Goal: Task Accomplishment & Management: Manage account settings

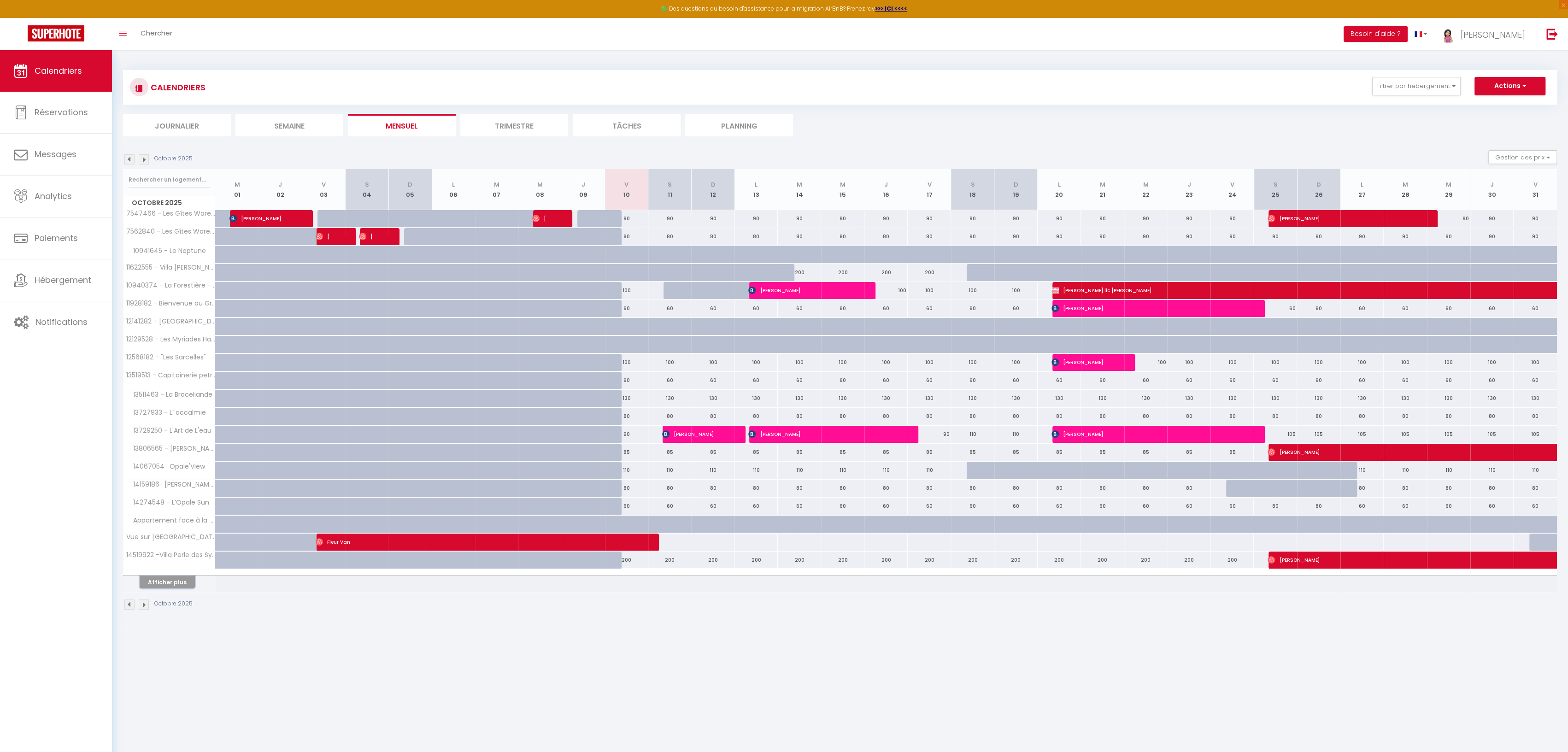
click at [157, 578] on button "Afficher plus" at bounding box center [167, 582] width 55 height 13
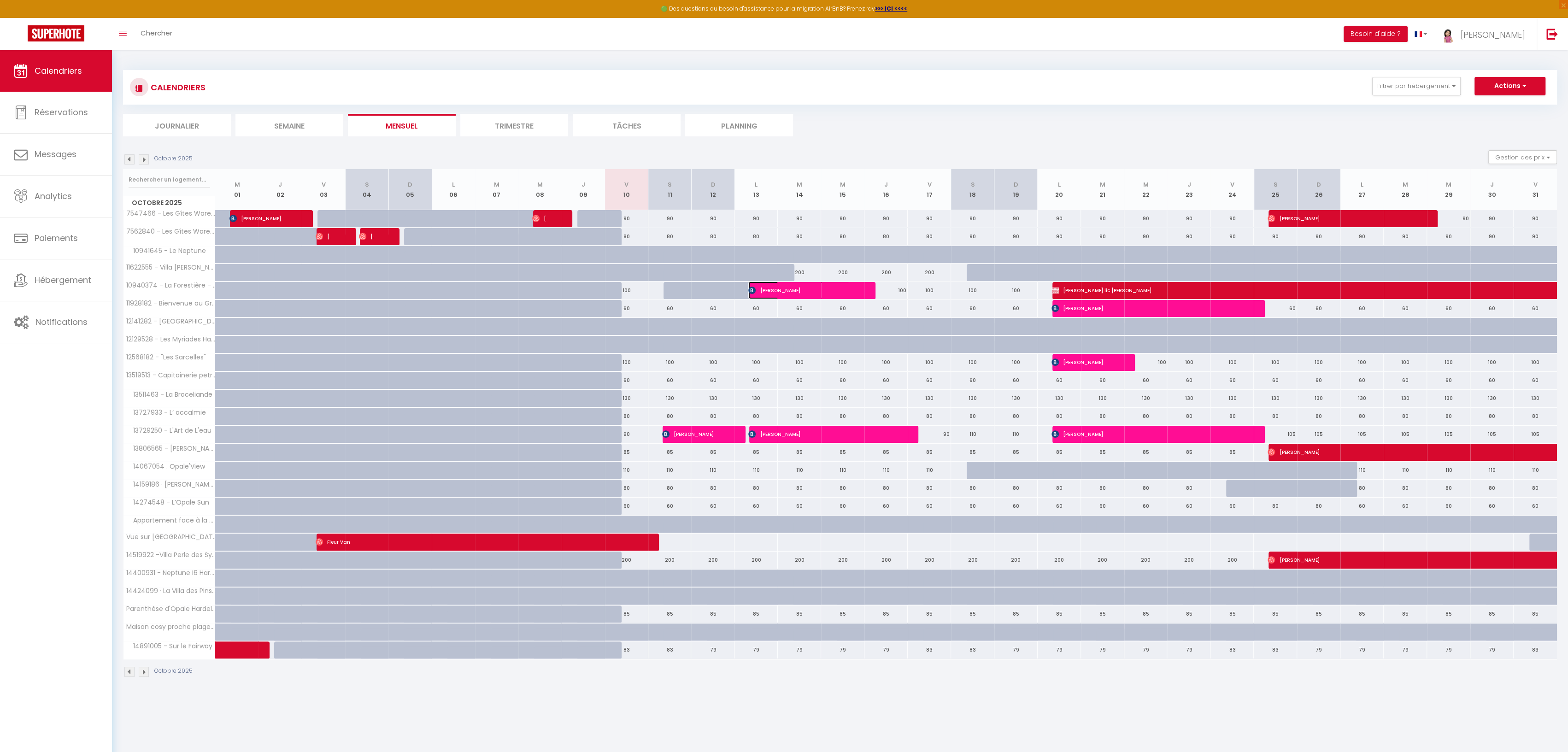
click at [762, 286] on span "[PERSON_NAME]" at bounding box center [799, 290] width 101 height 17
select select "OK"
select select "KO"
select select "1"
select select "0"
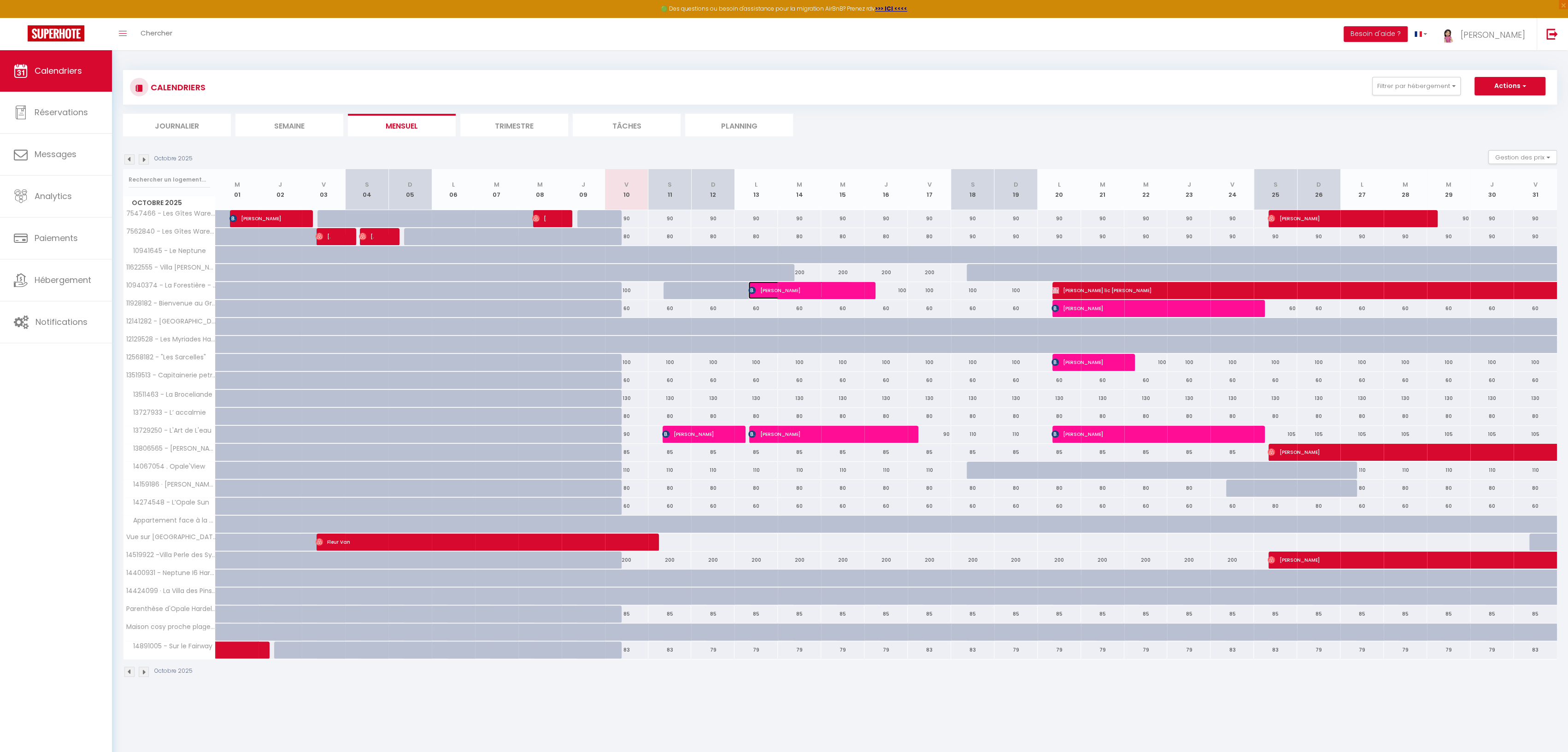
select select "1"
select select
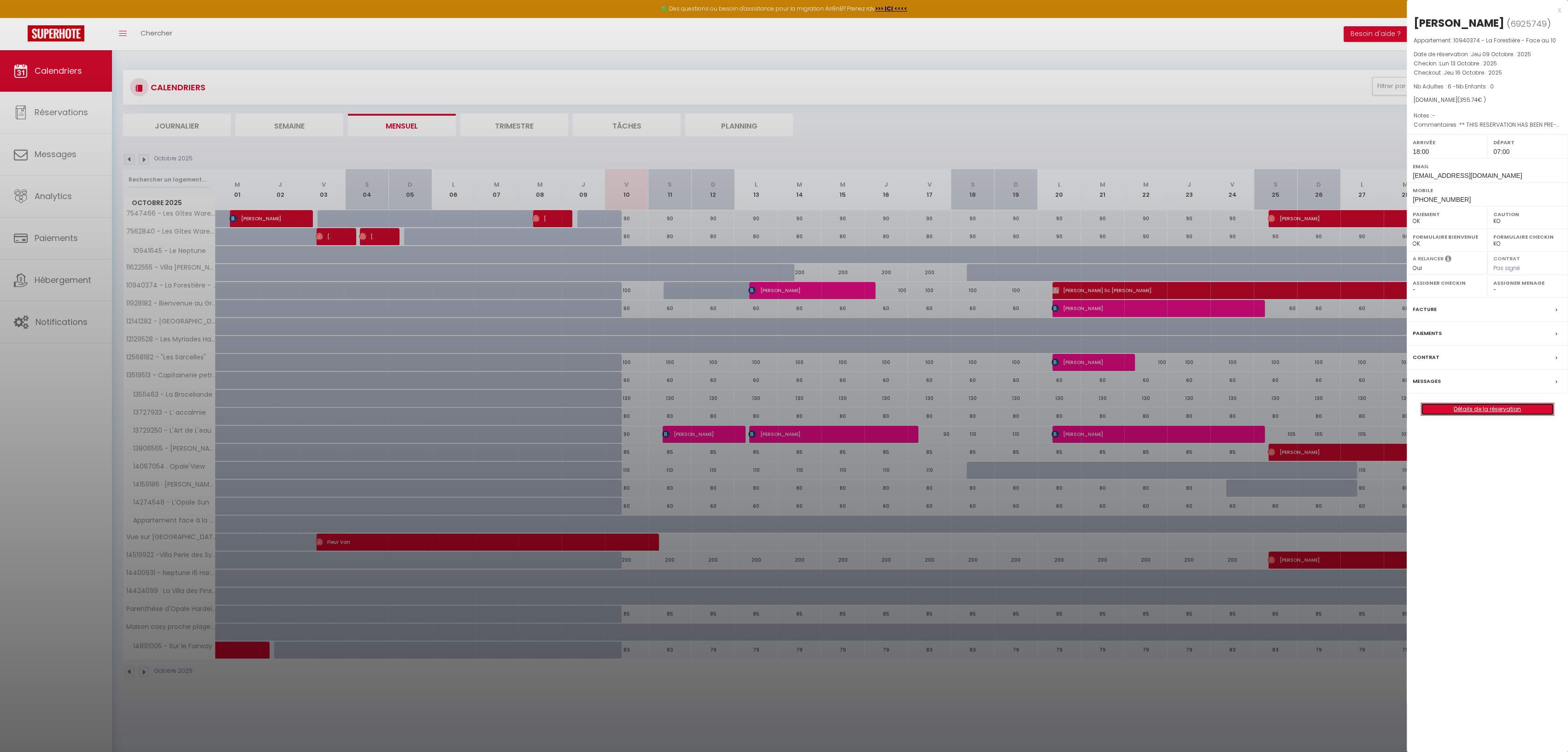
click at [1468, 407] on link "Détails de la réservation" at bounding box center [1487, 408] width 133 height 12
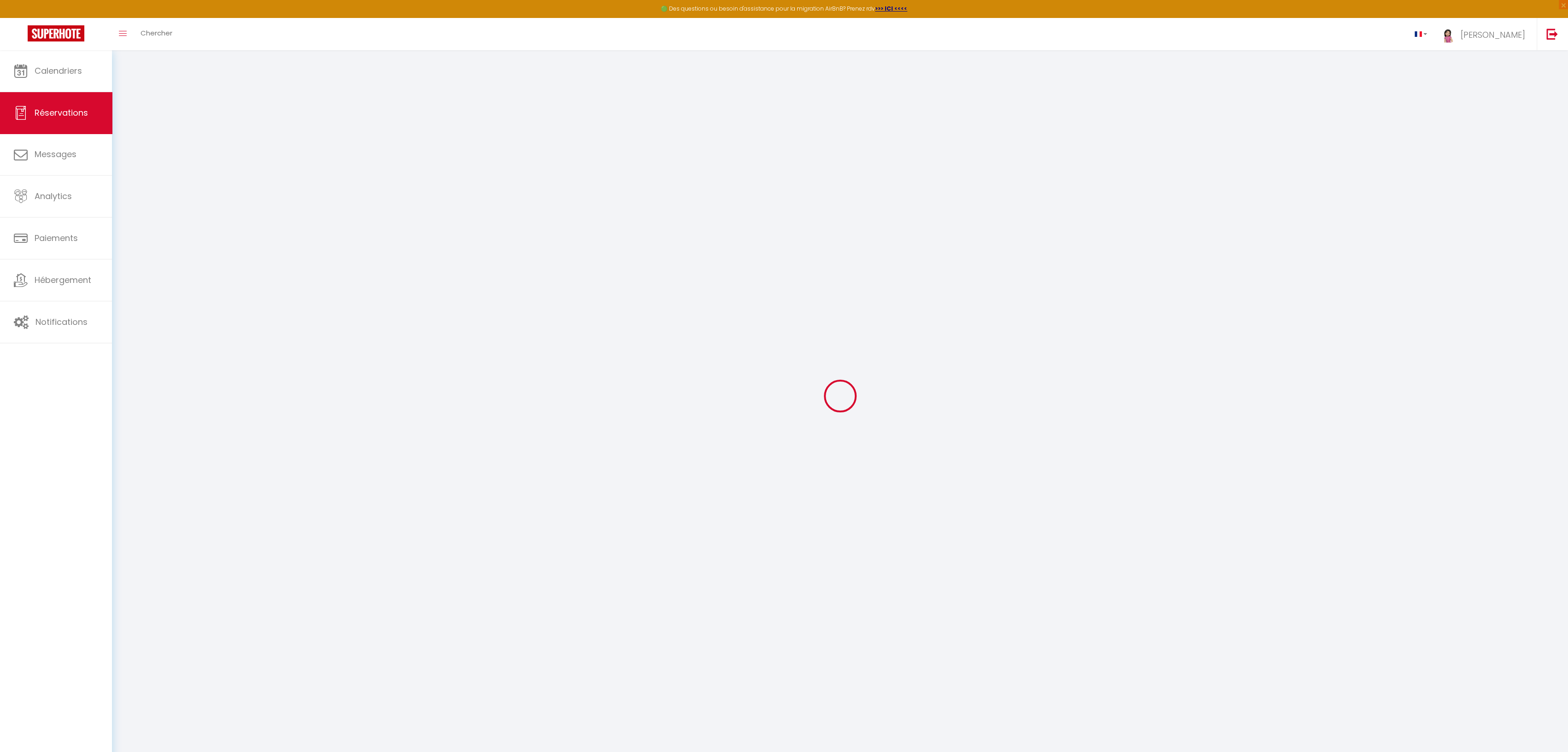
select select
checkbox input "false"
select select
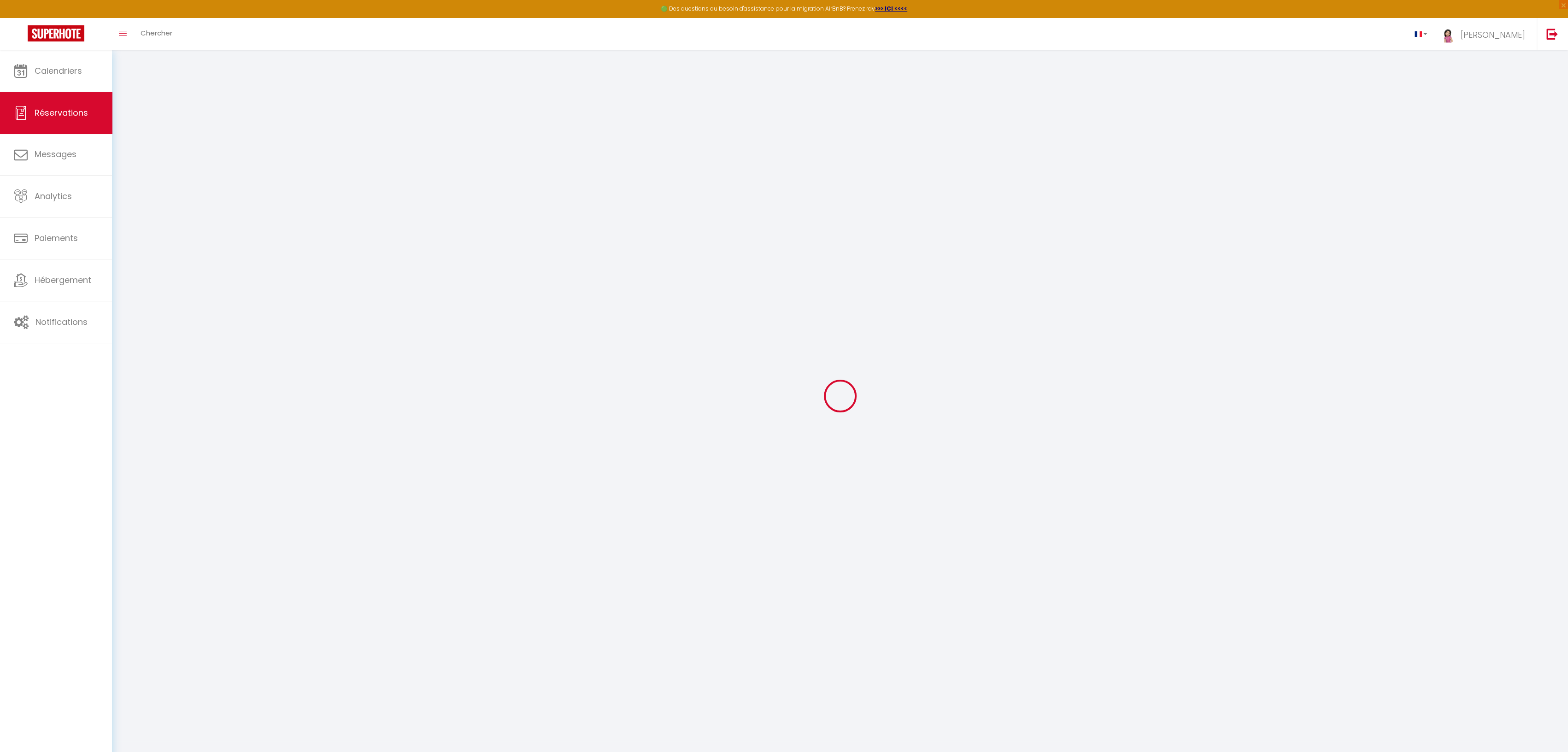
checkbox input "false"
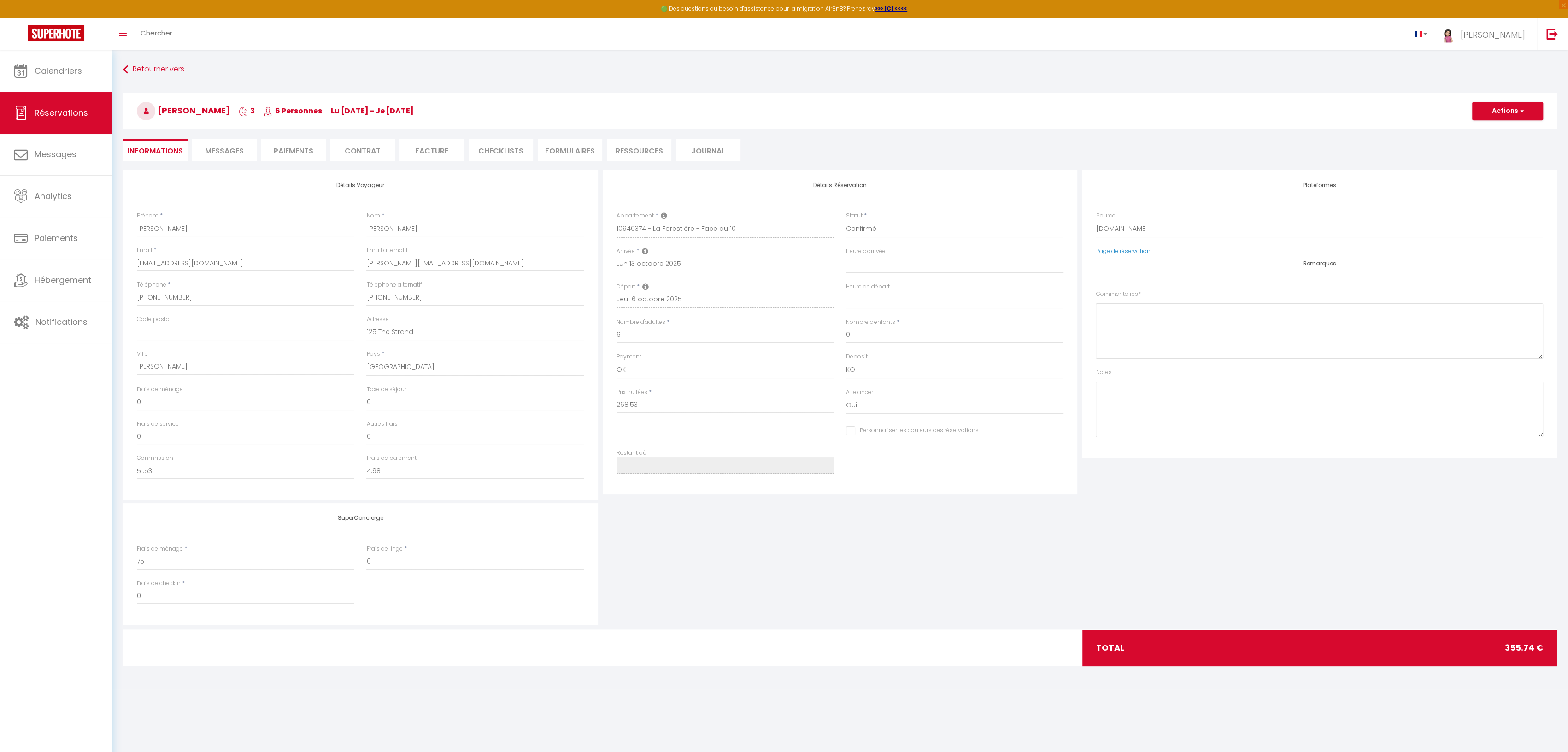
select select
checkbox input "false"
type textarea "** THIS RESERVATION HAS BEEN PRE-PAID ** BOOKING NOTE : Payment charge is EUR 4…"
type input "75"
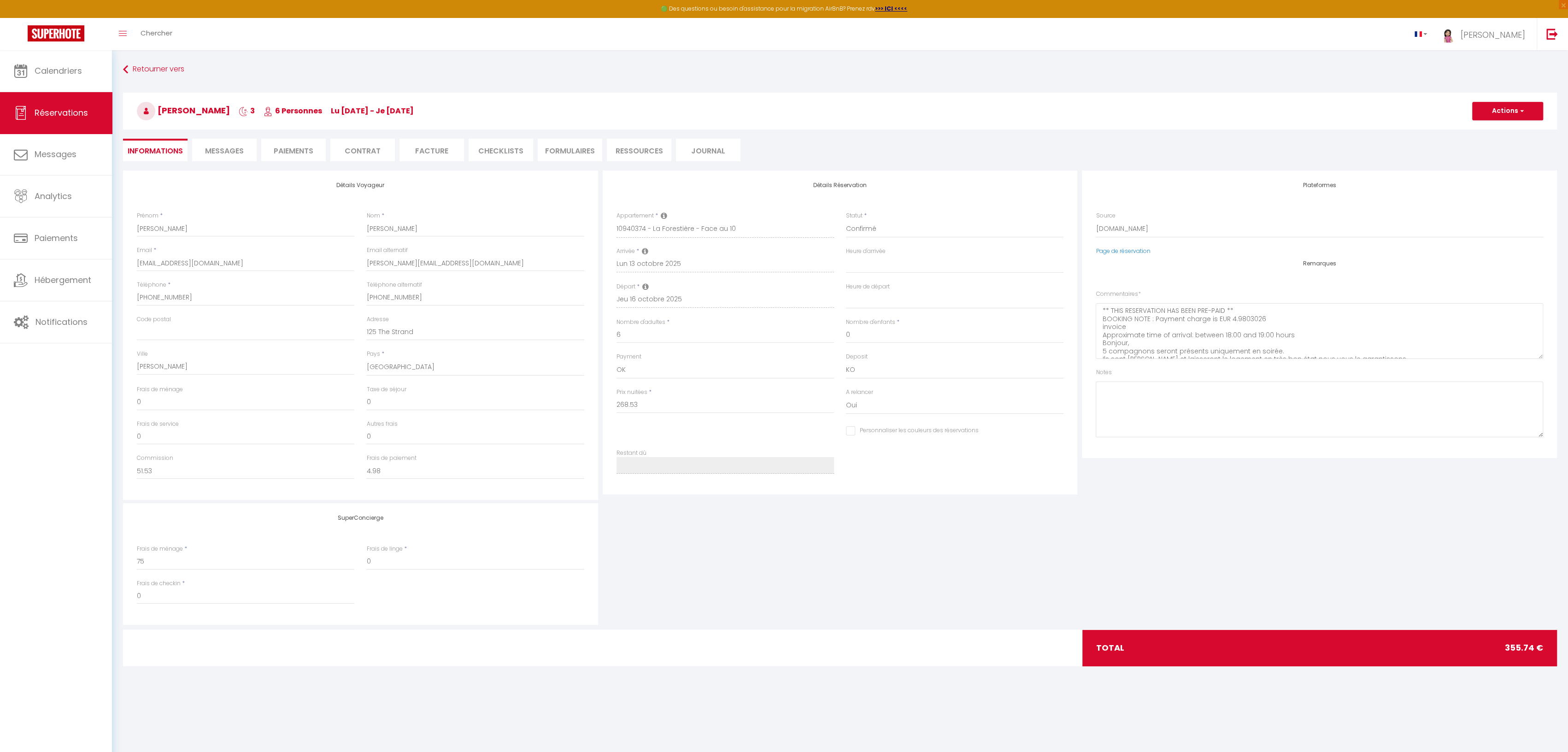
type input "12.21"
select select
checkbox input "false"
select select "18:00"
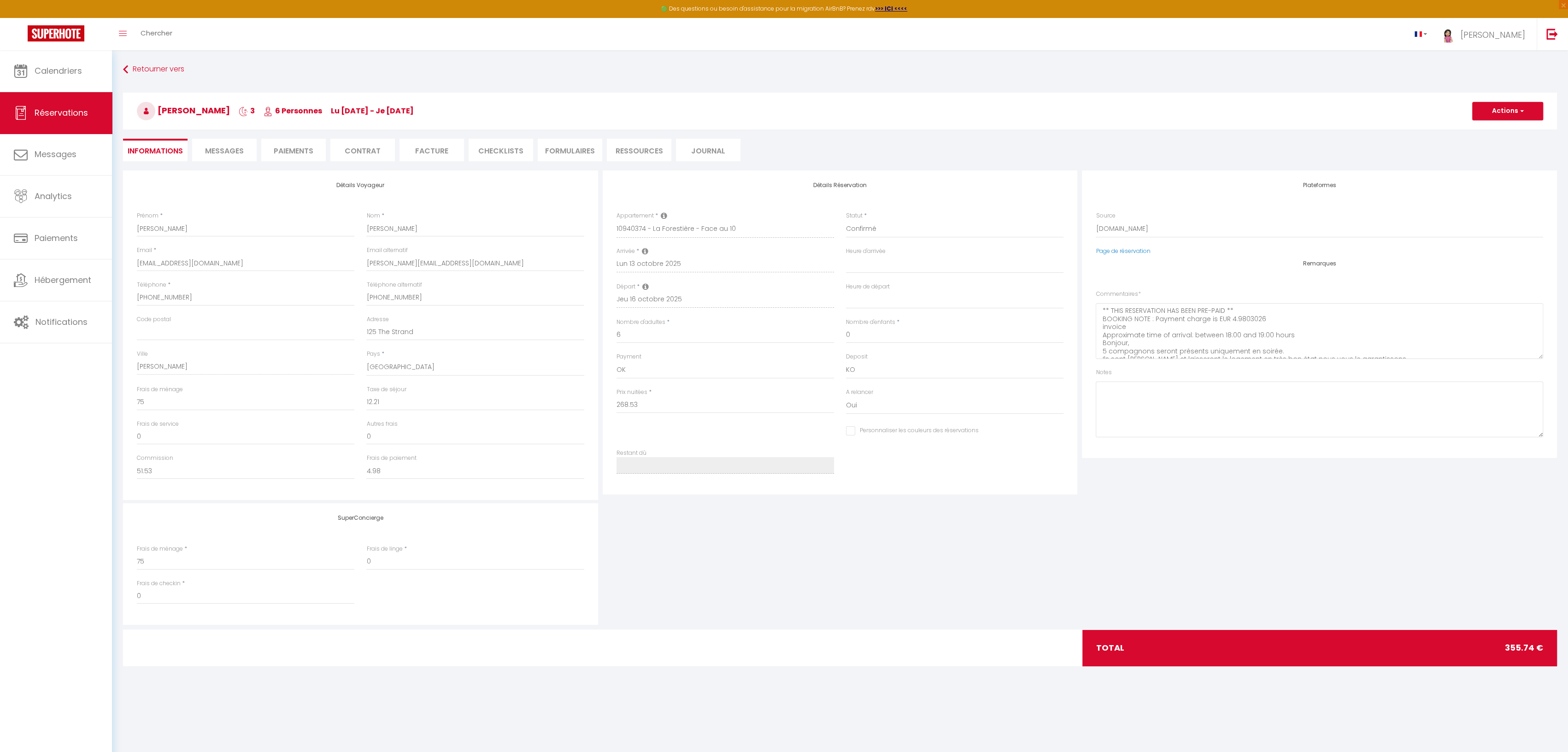
select select "07:00"
click at [211, 149] on span "Messages" at bounding box center [224, 150] width 39 height 10
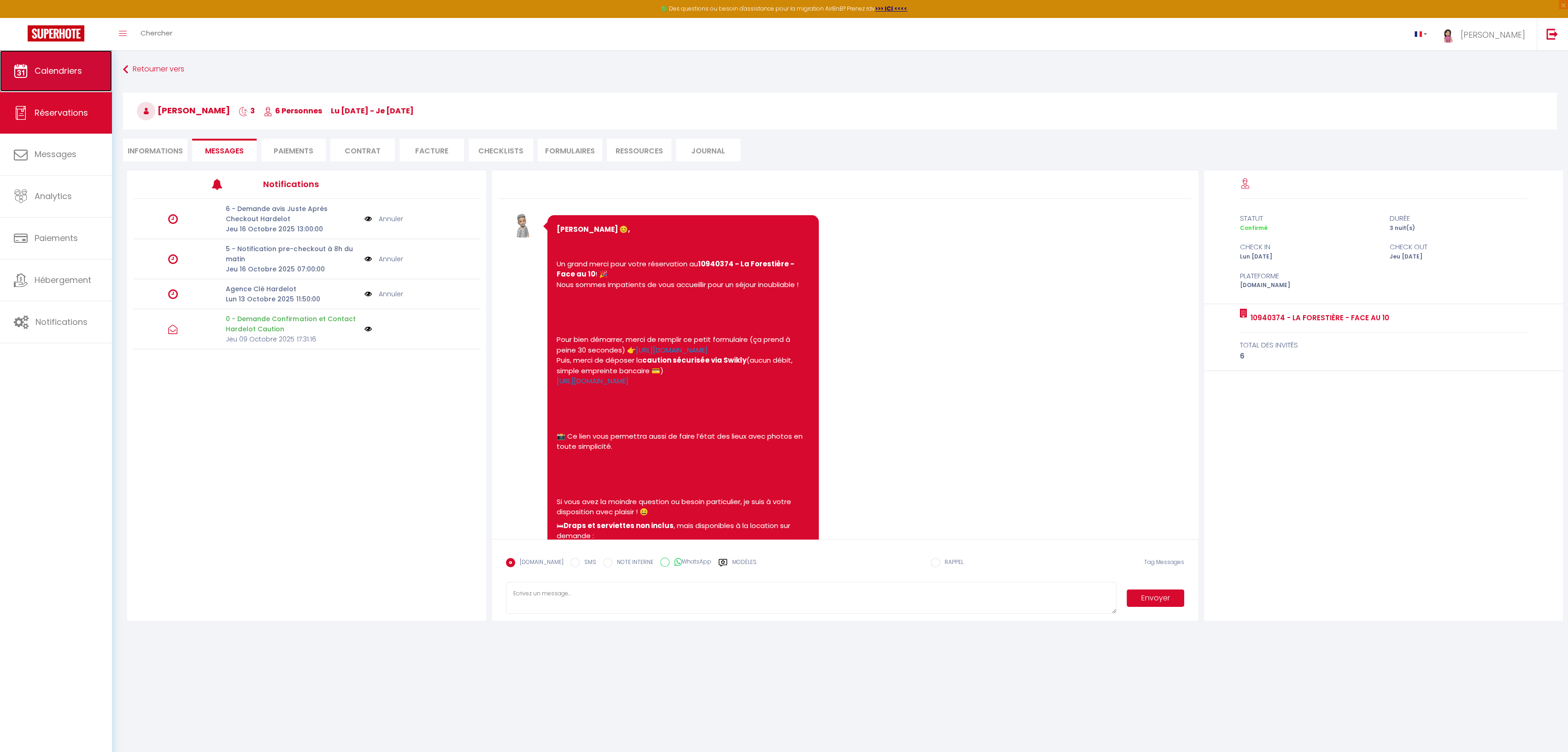
click at [53, 70] on span "Calendriers" at bounding box center [58, 71] width 47 height 12
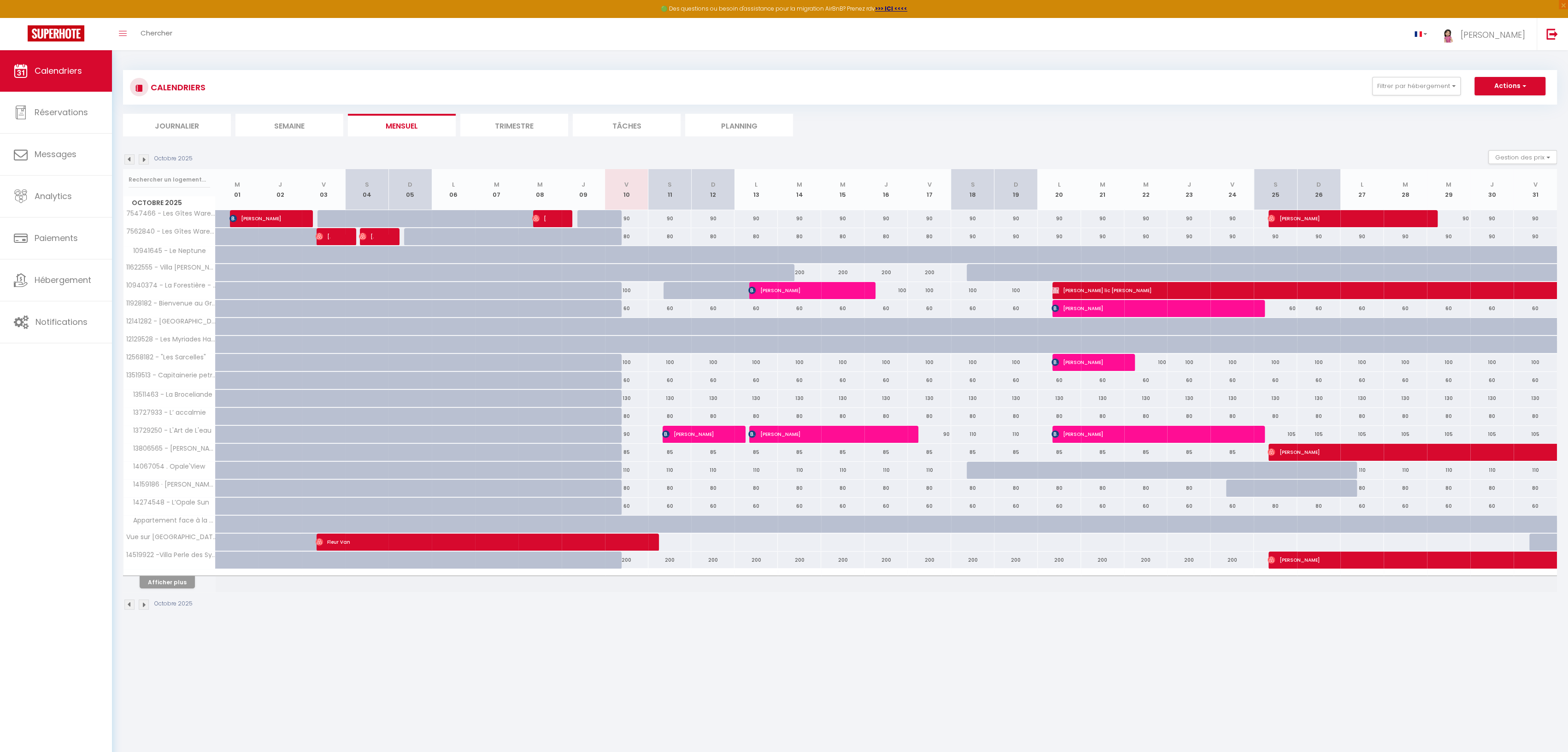
click at [126, 600] on img at bounding box center [129, 604] width 10 height 10
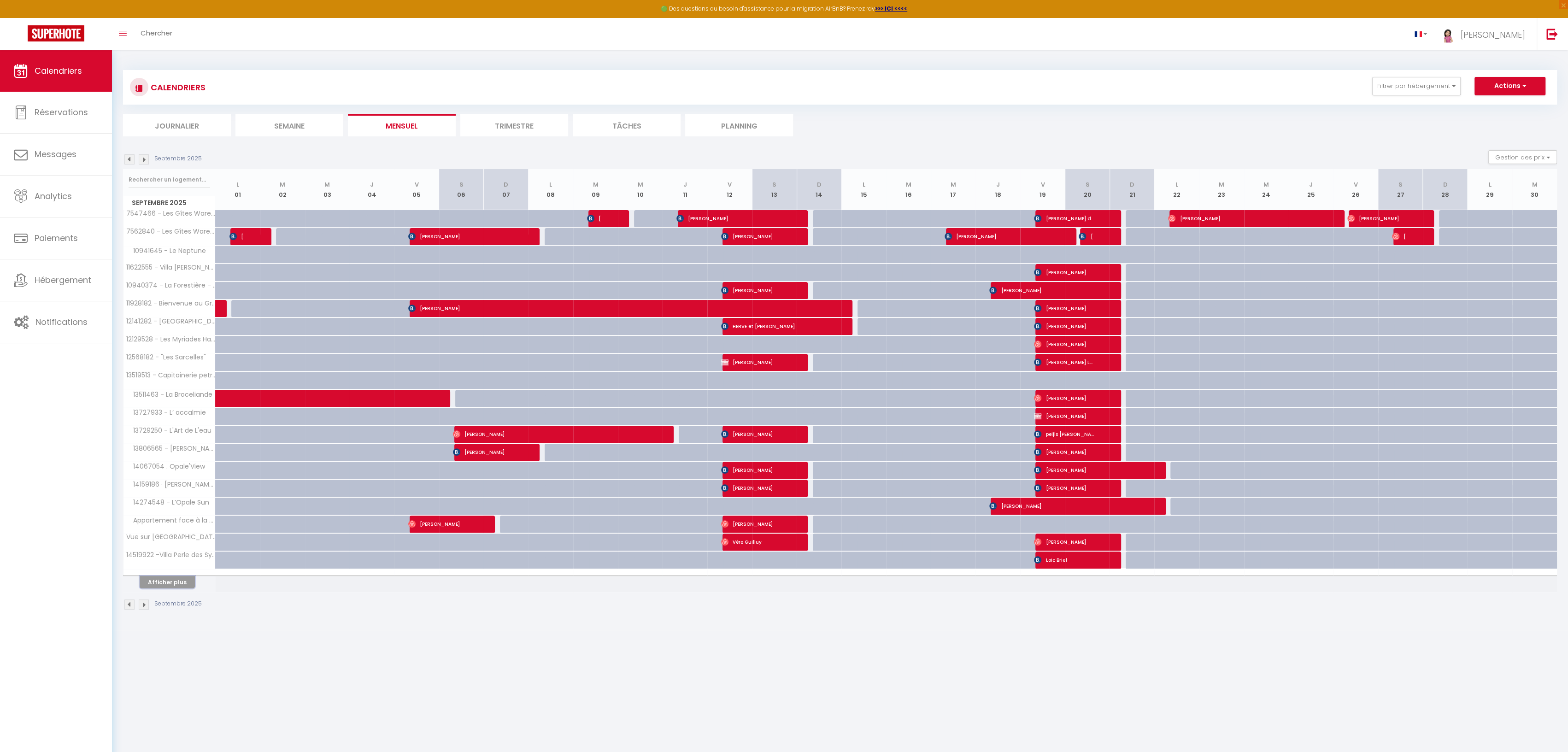
click at [159, 579] on button "Afficher plus" at bounding box center [167, 582] width 55 height 13
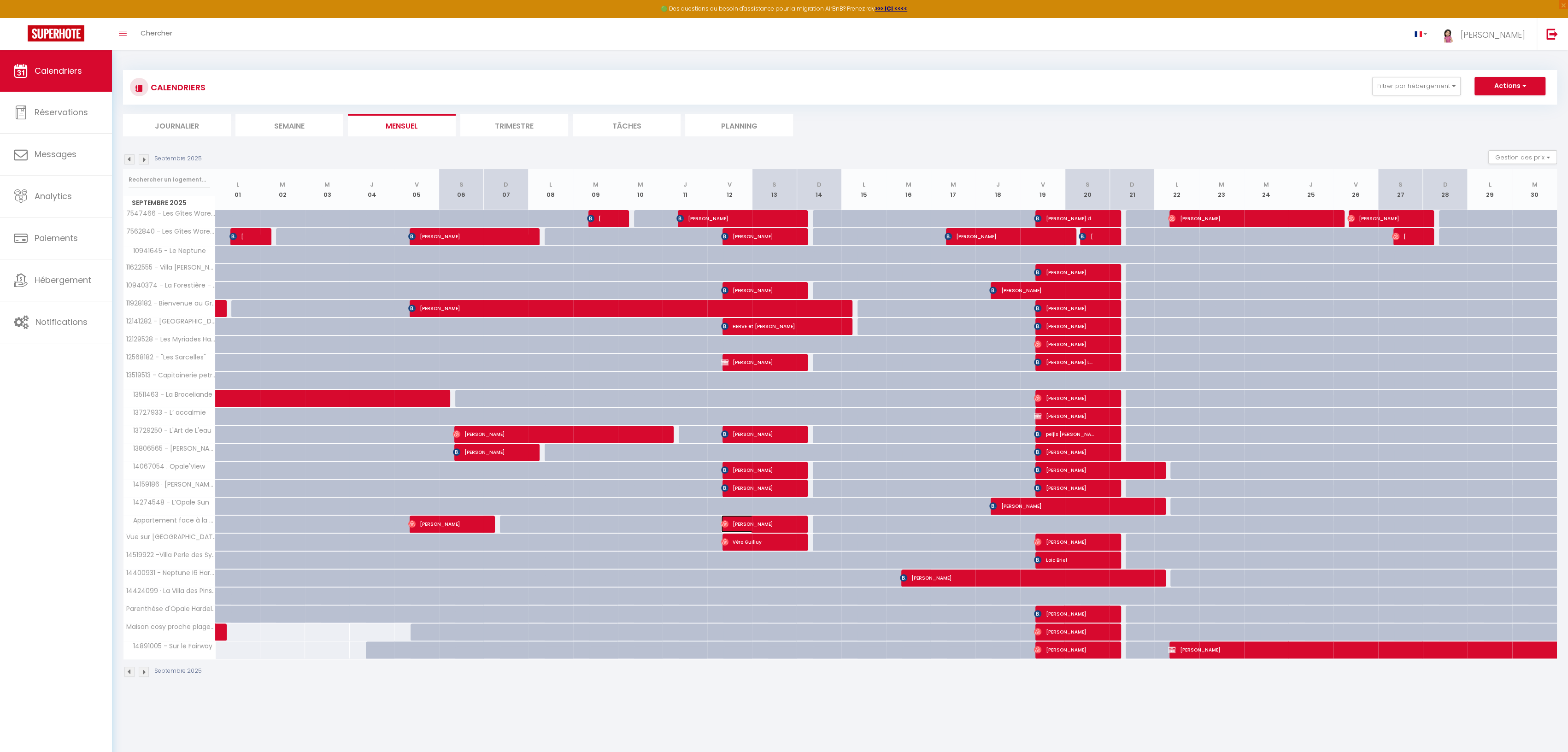
click at [738, 525] on span "[PERSON_NAME]" at bounding box center [751, 524] width 60 height 17
select select "OK"
select select "0"
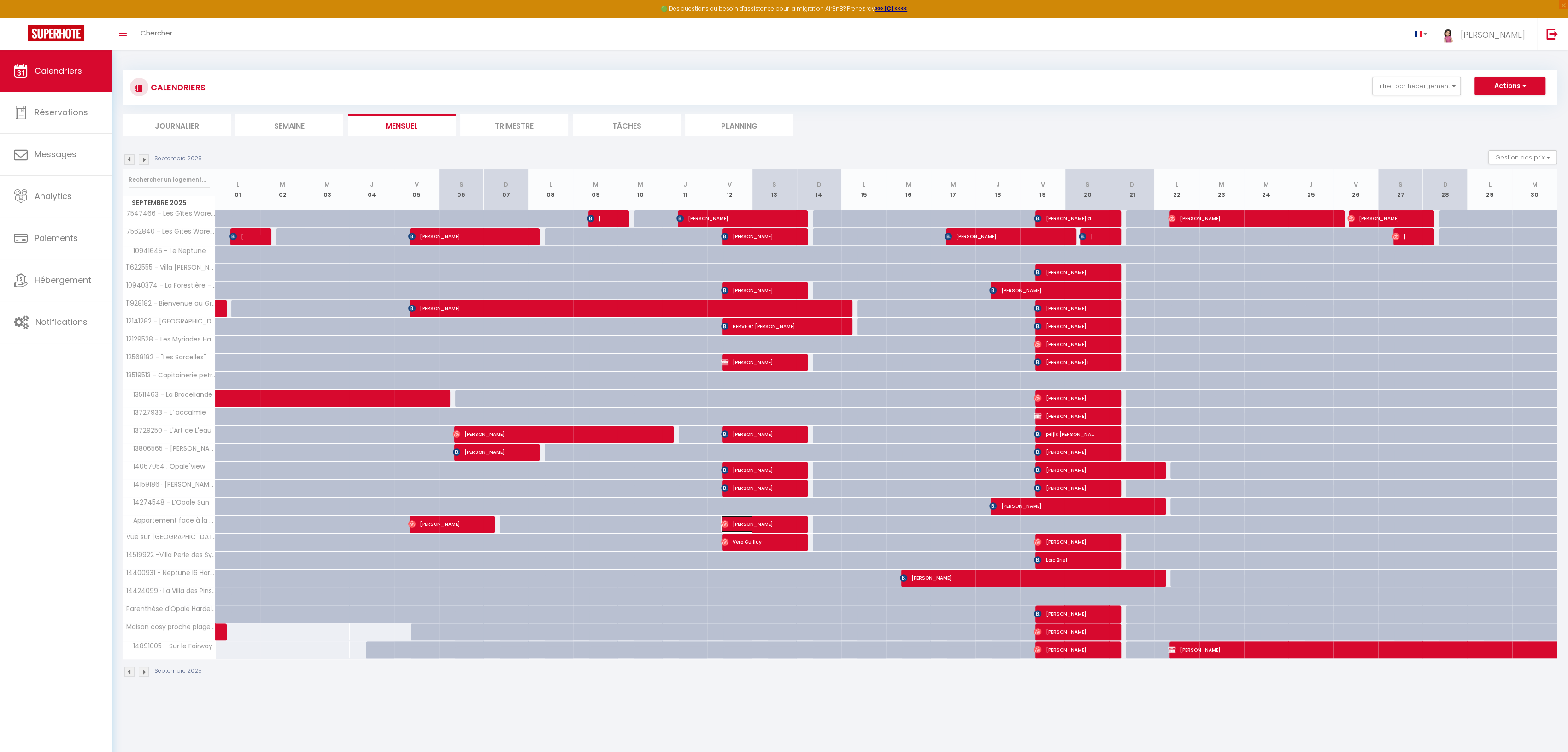
select select "1"
select select
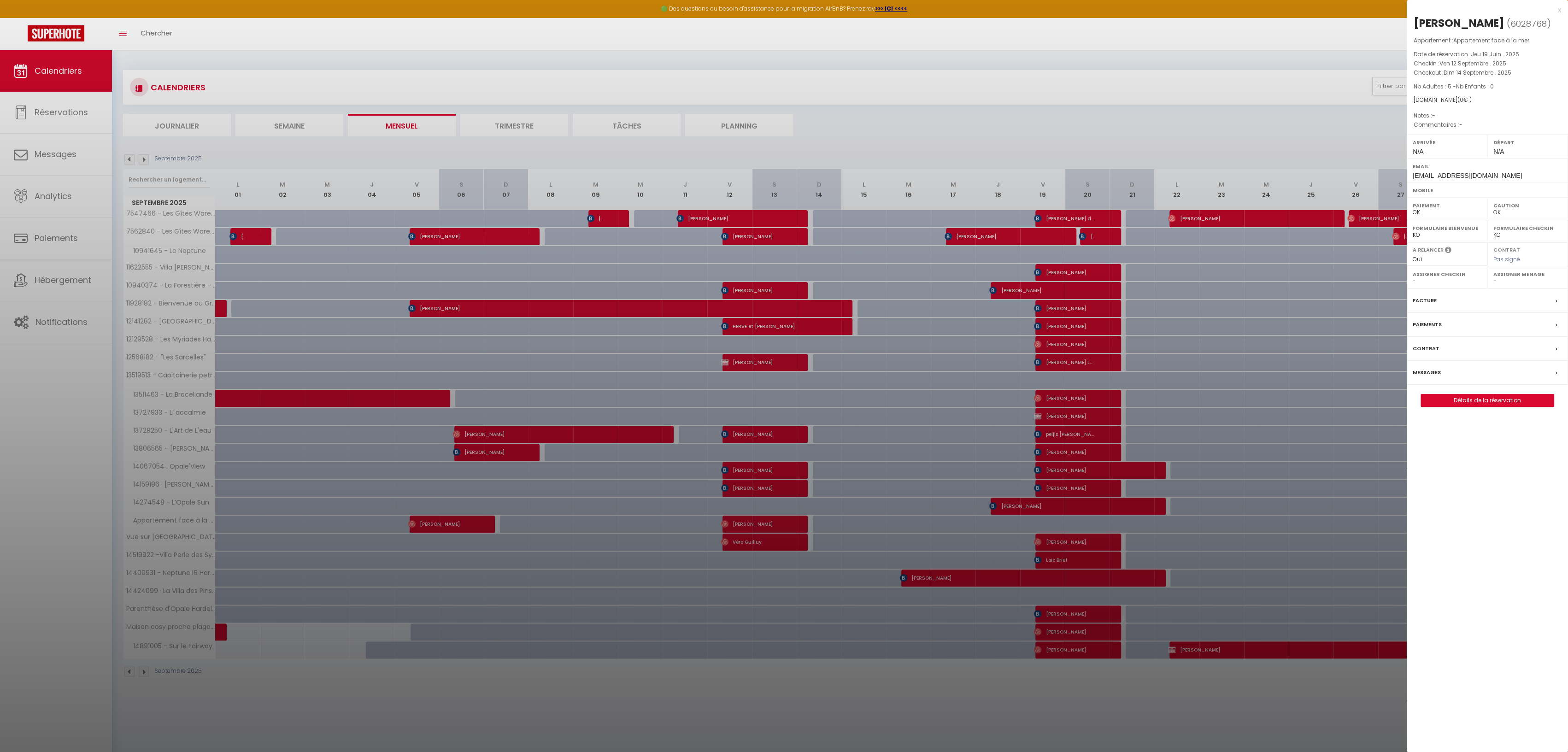
click at [1559, 7] on div "x" at bounding box center [1484, 10] width 154 height 11
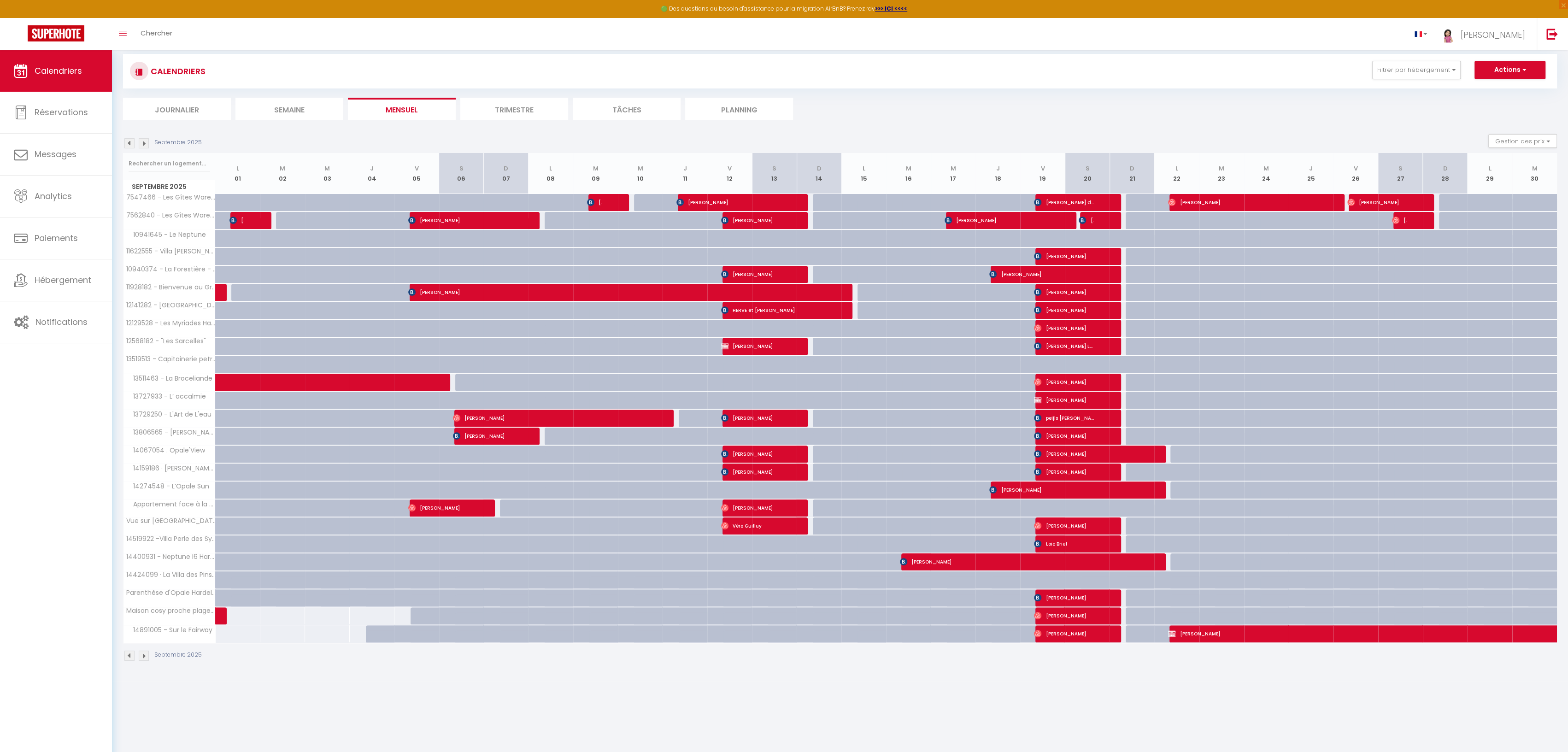
scroll to position [18, 0]
